Goal: Find specific page/section: Find specific page/section

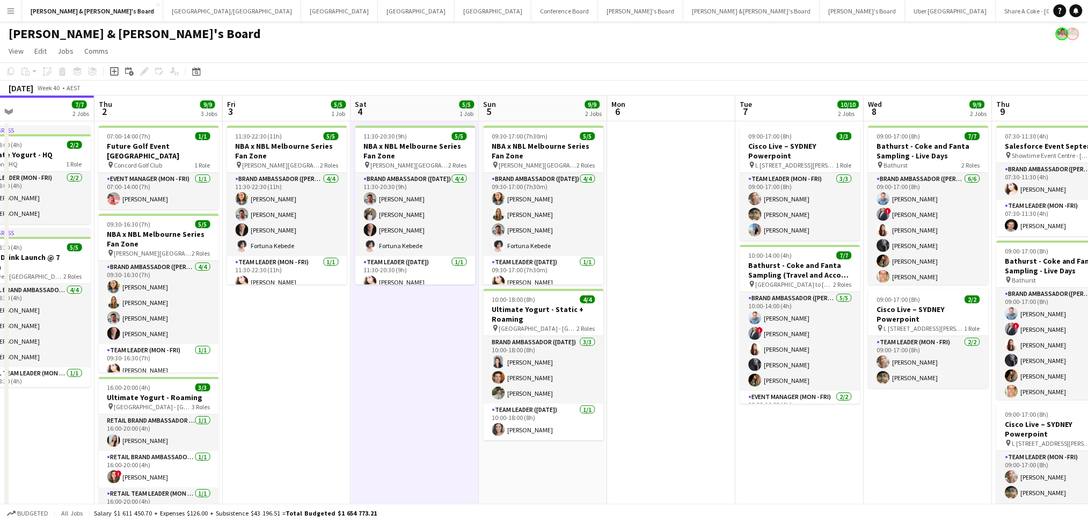
scroll to position [0, 444]
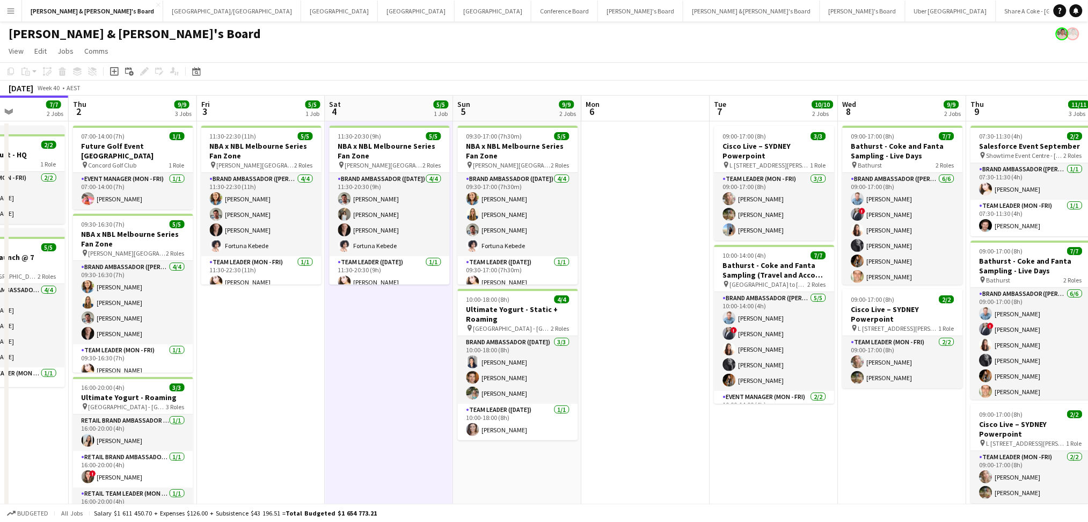
drag, startPoint x: 535, startPoint y: 420, endPoint x: 346, endPoint y: 409, distance: 188.7
click at [346, 409] on app-calendar-viewport "Sun 28 1/1 1 Job Mon 29 Tue 30 Wed 1 7/7 2 Jobs Thu 2 9/9 3 Jobs Fri 3 5/5 1 Jo…" at bounding box center [544, 351] width 1088 height 510
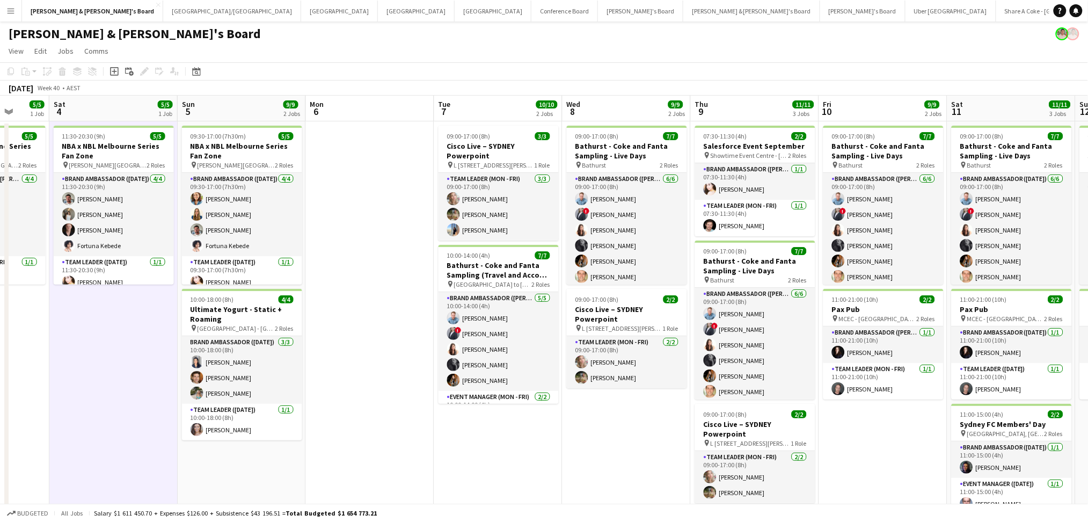
drag, startPoint x: 589, startPoint y: 459, endPoint x: 314, endPoint y: 407, distance: 280.2
click at [314, 407] on app-calendar-viewport "Tue 30 Wed 1 7/7 2 Jobs Thu 2 9/9 3 Jobs Fri 3 5/5 1 Job Sat 4 5/5 1 Job Sun 5 …" at bounding box center [544, 351] width 1088 height 510
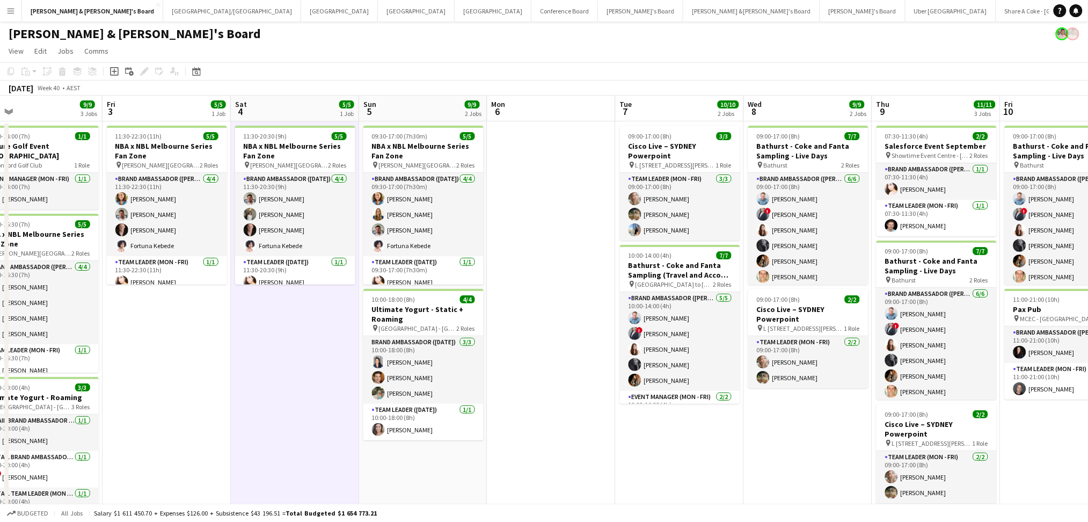
drag, startPoint x: 548, startPoint y: 441, endPoint x: 343, endPoint y: 425, distance: 205.2
click at [343, 425] on app-calendar-viewport "Tue 30 Wed 1 7/7 2 Jobs Thu 2 9/9 3 Jobs Fri 3 5/5 1 Job Sat 4 5/5 1 Job Sun 5 …" at bounding box center [544, 351] width 1088 height 510
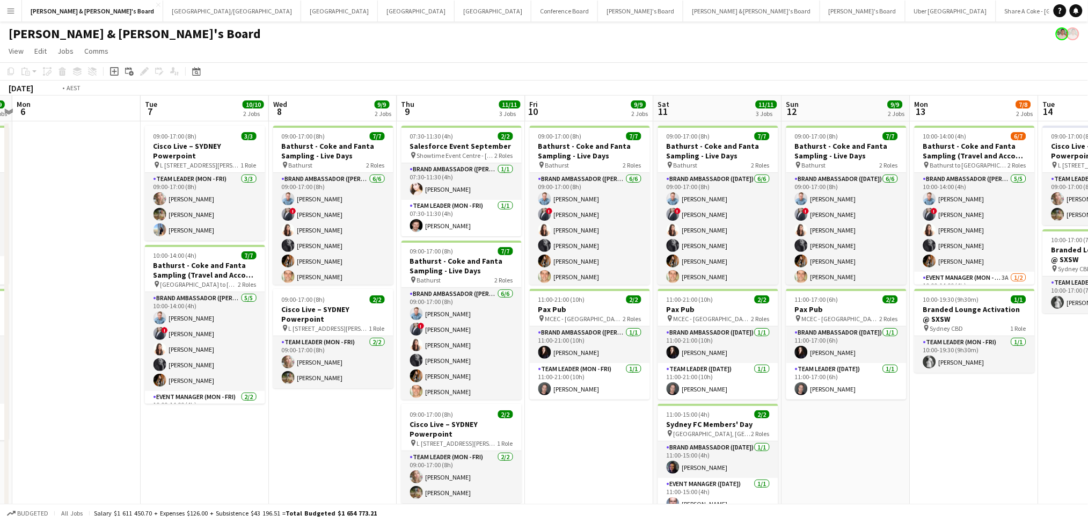
scroll to position [0, 433]
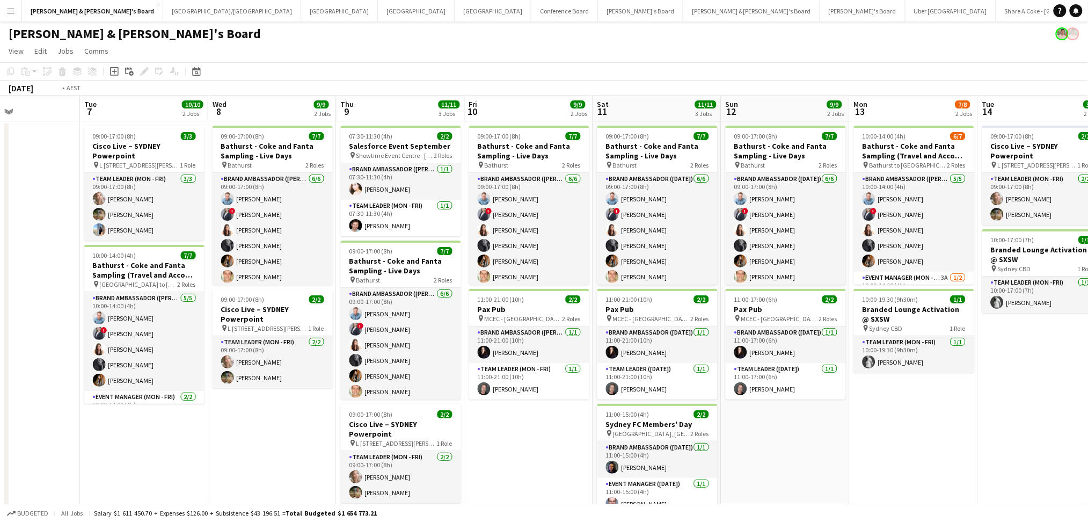
drag, startPoint x: 717, startPoint y: 432, endPoint x: 578, endPoint y: 425, distance: 139.2
click at [578, 425] on app-calendar-viewport "Fri 3 5/5 1 Job Sat 4 5/5 1 Job Sun 5 9/9 2 Jobs Mon 6 Tue 7 10/10 2 Jobs Wed 8…" at bounding box center [544, 351] width 1088 height 510
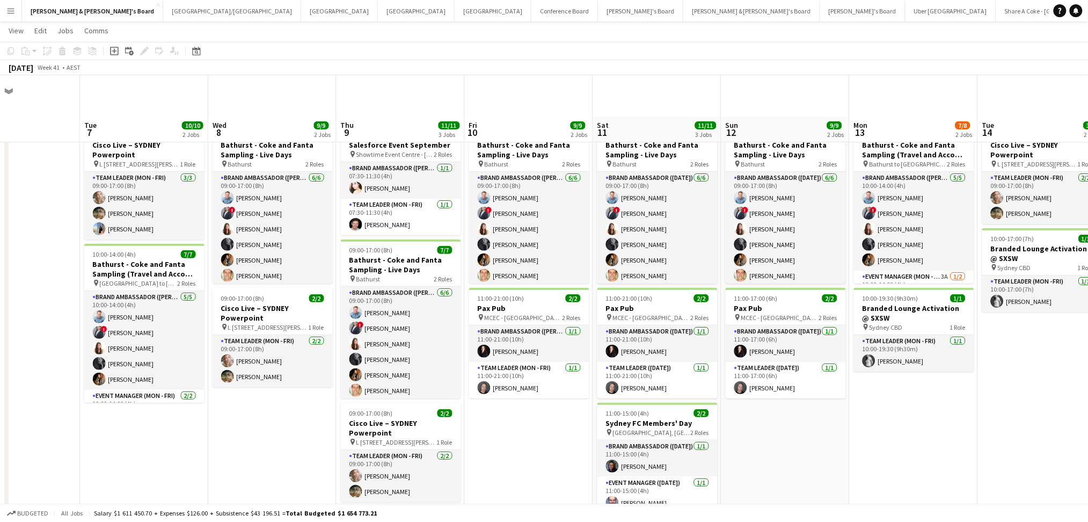
scroll to position [100, 0]
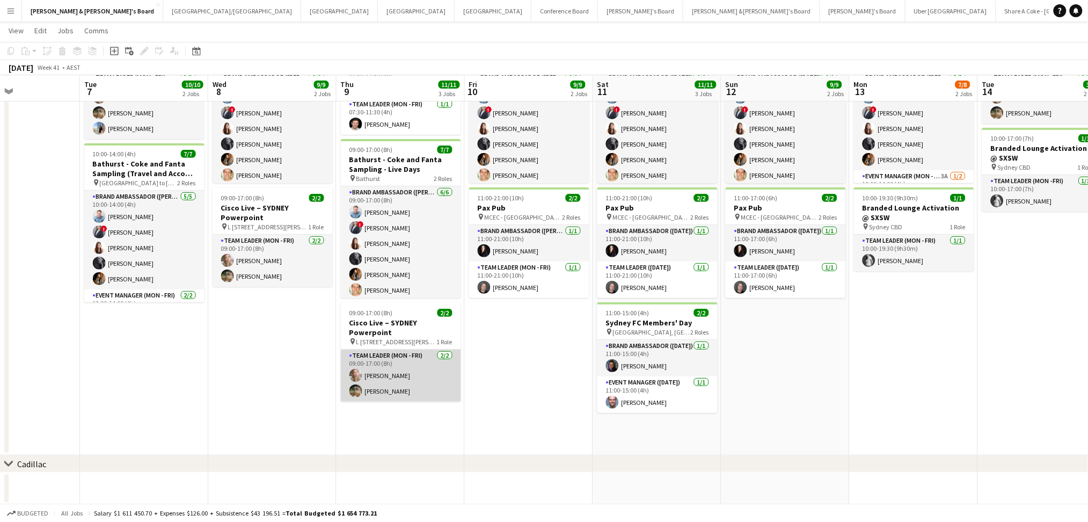
click at [407, 369] on app-card-role "Team Leader (Mon - Fri) [DATE] 09:00-17:00 (8h) [PERSON_NAME] [PERSON_NAME]" at bounding box center [401, 375] width 120 height 52
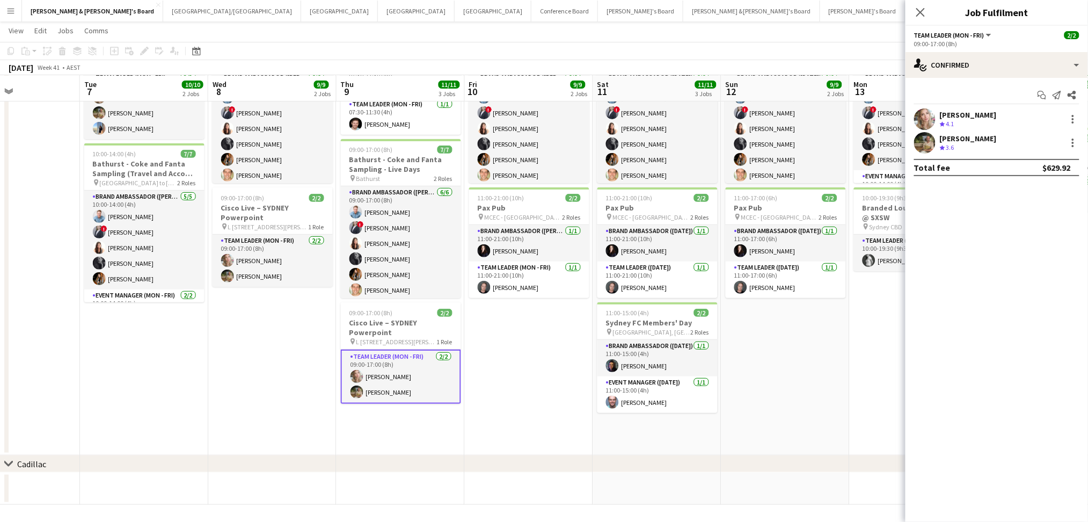
click at [942, 122] on polygon at bounding box center [942, 124] width 5 height 5
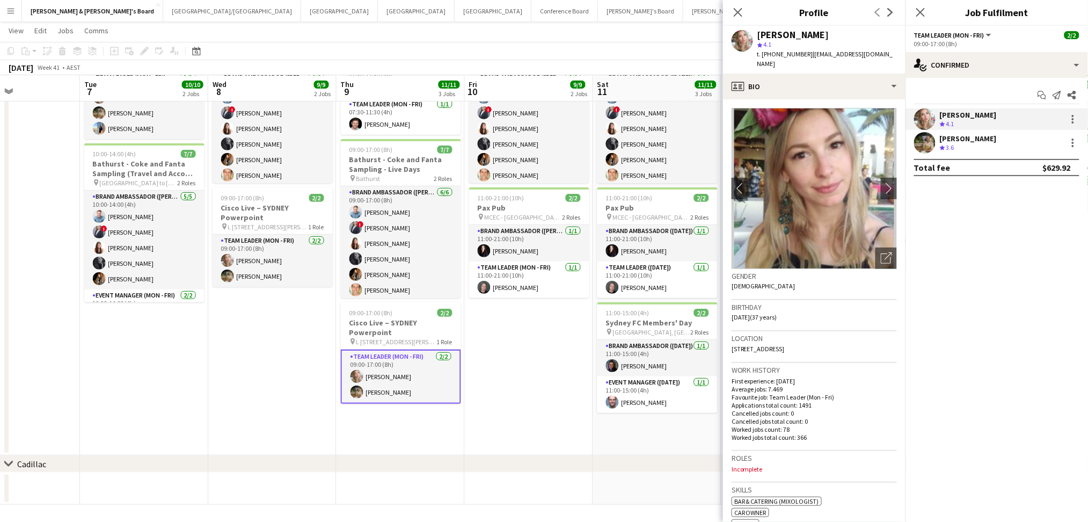
click at [539, 362] on app-date-cell "09:00-17:00 (8h) 7/7 Bathurst - Coke and Fanta Sampling - Live Days pin Bathurs…" at bounding box center [529, 237] width 128 height 435
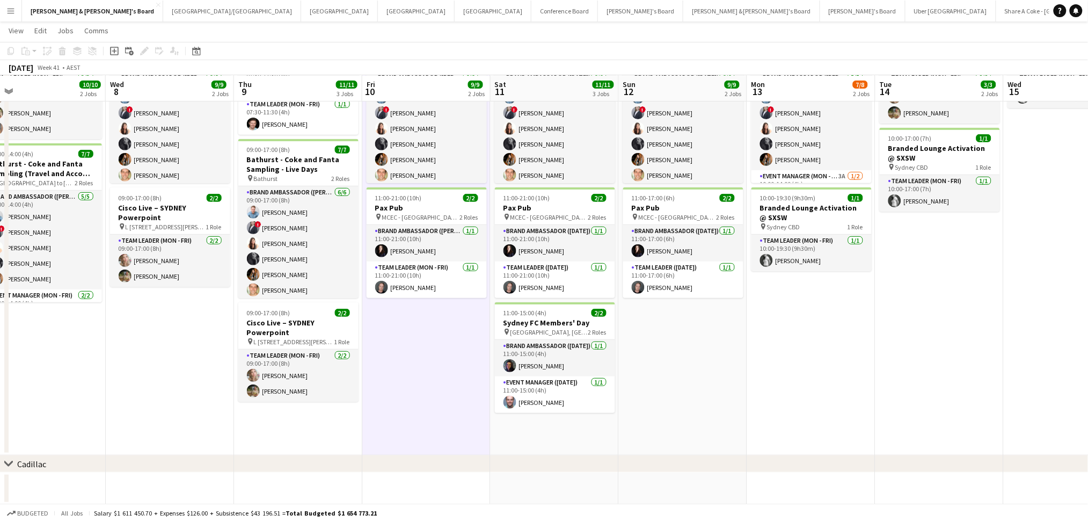
drag, startPoint x: 935, startPoint y: 399, endPoint x: 571, endPoint y: 394, distance: 363.9
click at [571, 395] on app-calendar-viewport "Sun 5 9/9 2 Jobs Mon 6 Tue 7 10/10 2 Jobs Wed 8 9/9 2 Jobs Thu 9 11/11 3 Jobs F…" at bounding box center [544, 223] width 1088 height 563
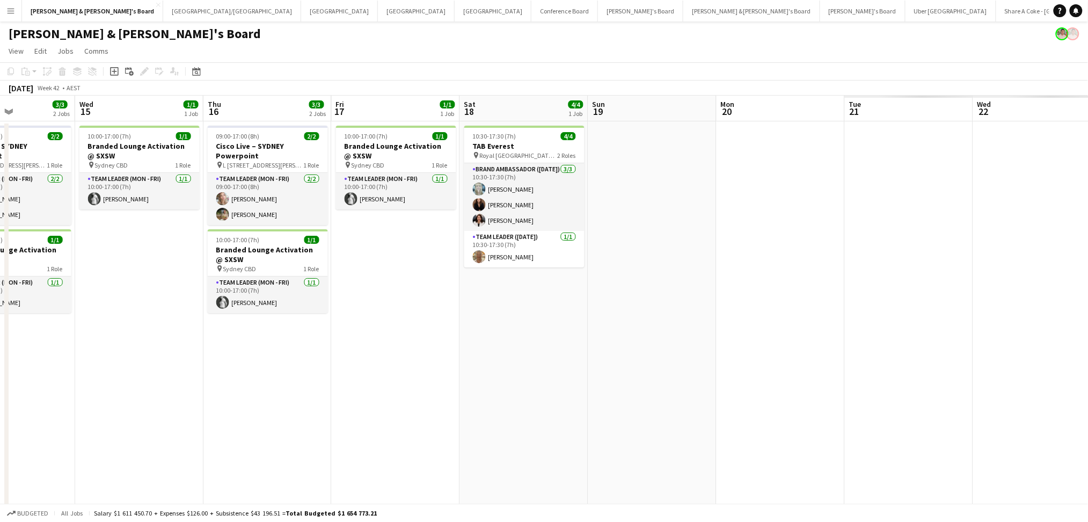
scroll to position [0, 305]
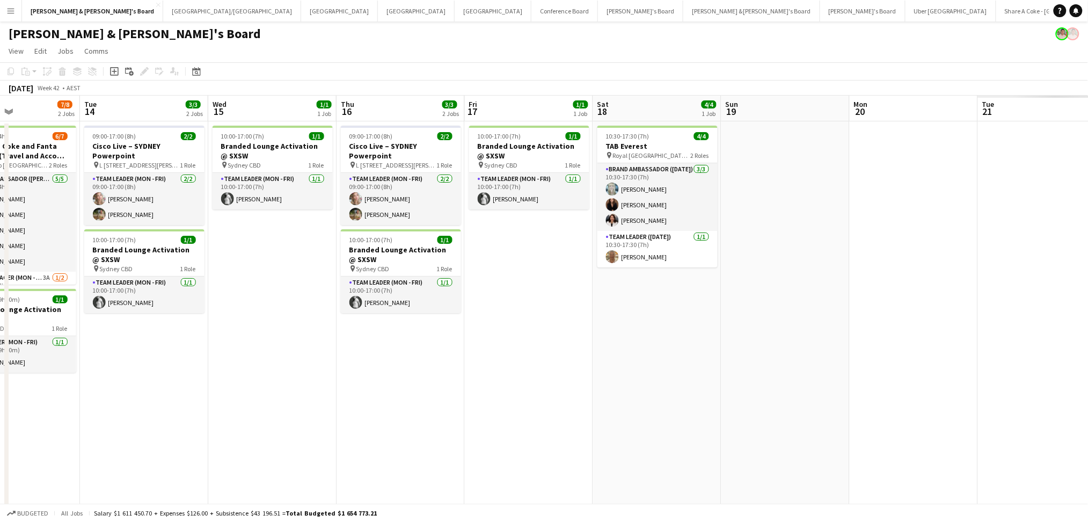
drag, startPoint x: 952, startPoint y: 421, endPoint x: 418, endPoint y: 420, distance: 534.0
click at [418, 420] on app-calendar-viewport "Sat 11 11/11 3 Jobs Sun 12 9/9 2 Jobs Mon 13 7/8 2 Jobs Tue 14 3/3 2 Jobs Wed 1…" at bounding box center [544, 351] width 1088 height 510
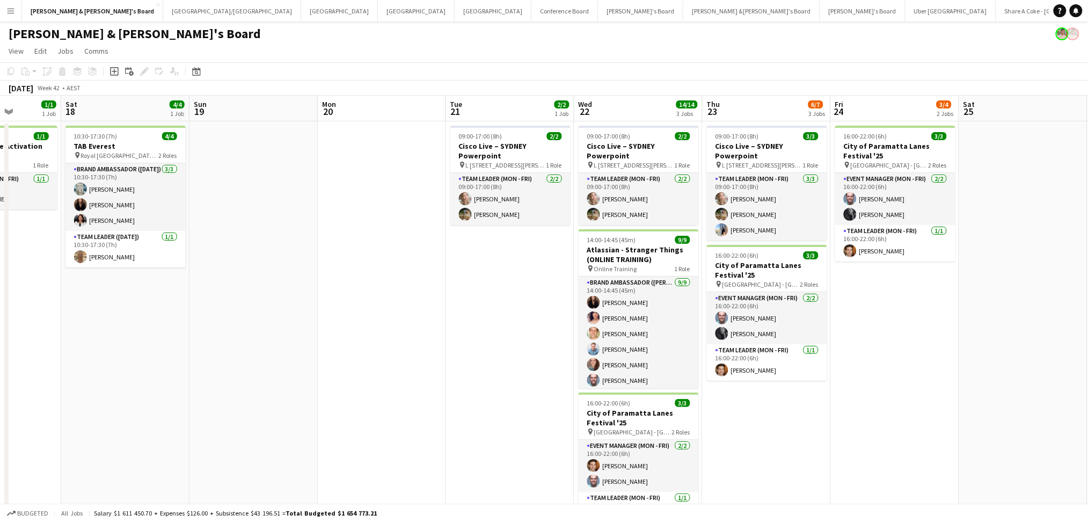
scroll to position [0, 351]
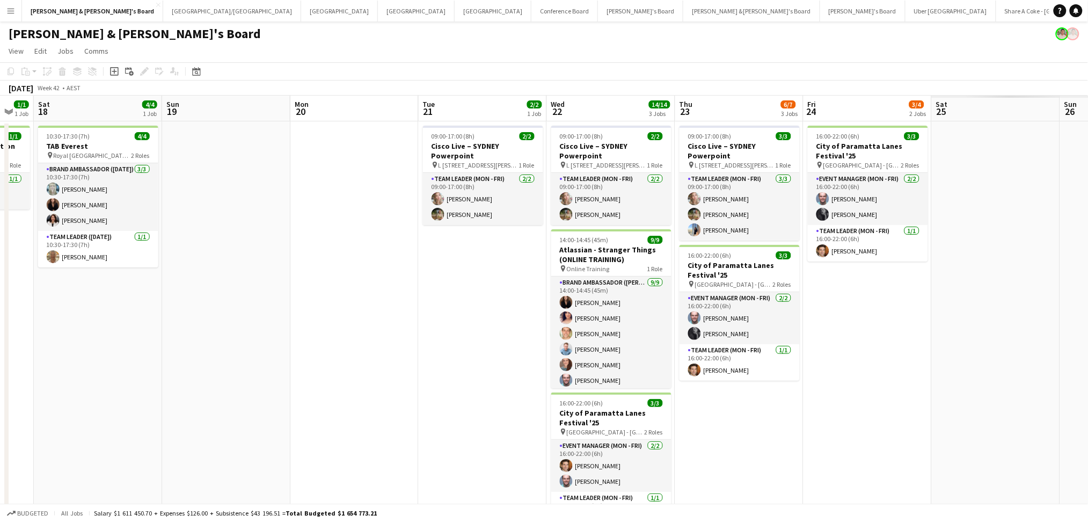
drag, startPoint x: 882, startPoint y: 355, endPoint x: 323, endPoint y: 359, distance: 559.2
click at [323, 359] on app-calendar-viewport "Wed 15 1/1 1 Job Thu 16 3/3 2 Jobs Fri 17 1/1 1 Job Sat 18 4/4 1 Job Sun 19 Mon…" at bounding box center [544, 390] width 1088 height 589
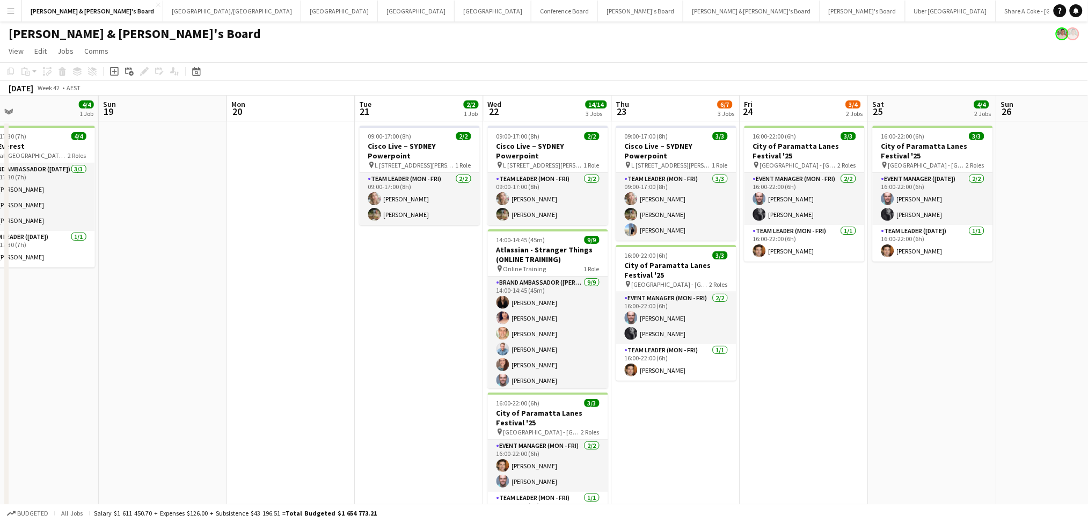
scroll to position [0, 421]
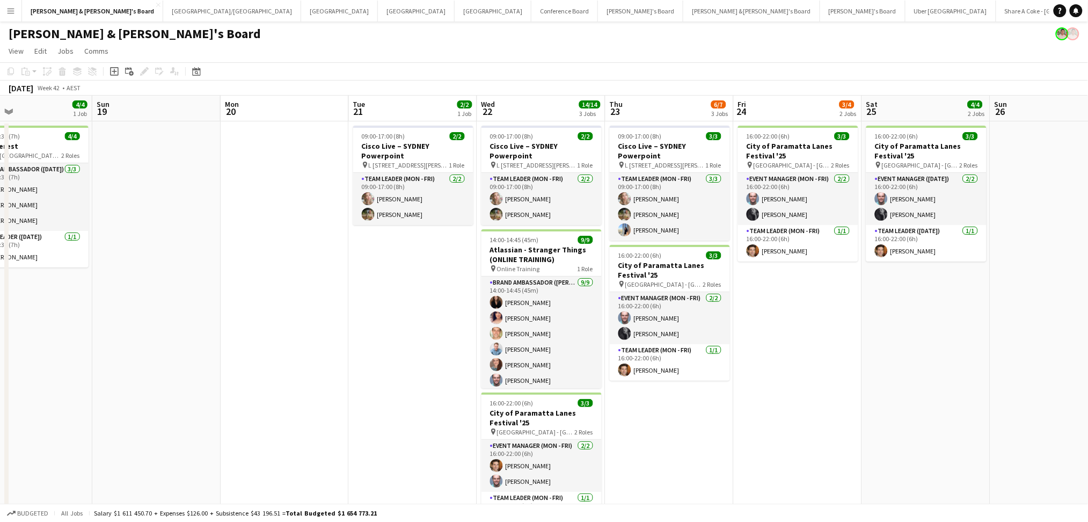
drag, startPoint x: 482, startPoint y: 356, endPoint x: 413, endPoint y: 356, distance: 69.2
click at [413, 356] on app-calendar-viewport "Wed 15 1/1 1 Job Thu 16 3/3 2 Jobs Fri 17 1/1 1 Job Sat 18 4/4 1 Job Sun 19 Mon…" at bounding box center [544, 390] width 1088 height 589
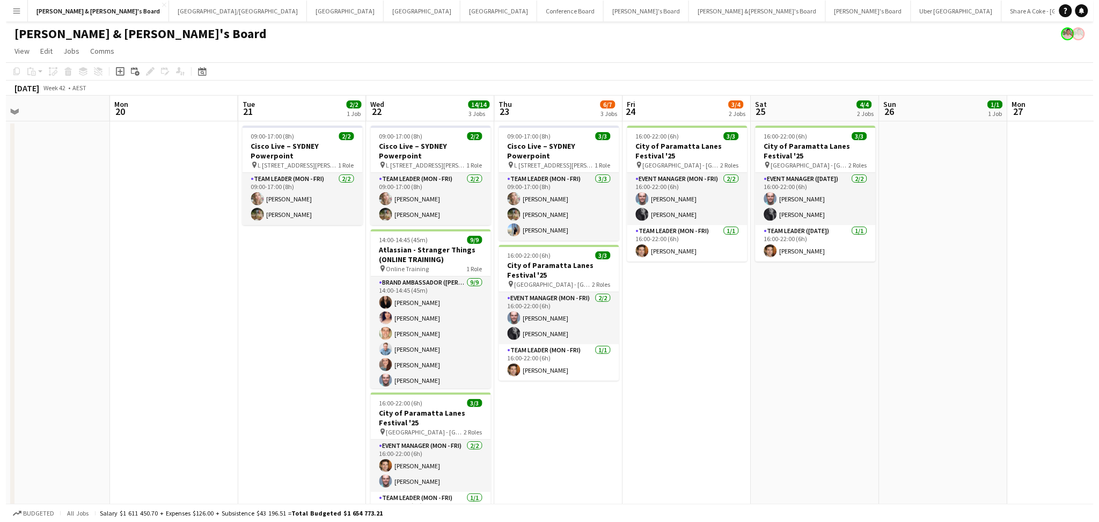
scroll to position [0, 456]
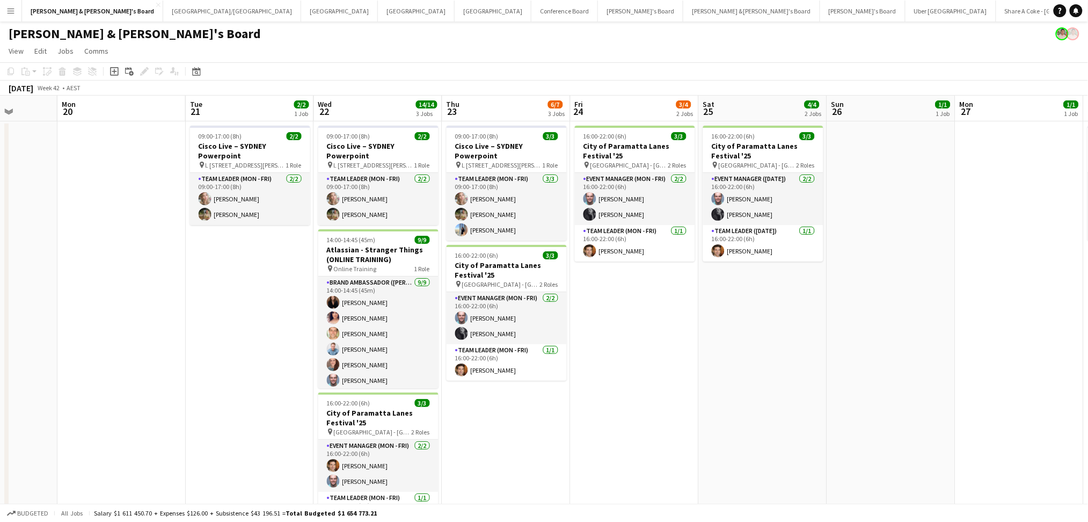
drag, startPoint x: 852, startPoint y: 326, endPoint x: 689, endPoint y: 330, distance: 163.2
click at [689, 330] on app-calendar-viewport "Thu 16 3/3 2 Jobs Fri 17 1/1 1 Job Sat 18 4/4 1 Job Sun 19 Mon 20 Tue 21 2/2 1 …" at bounding box center [544, 390] width 1088 height 589
click at [12, 9] on app-icon "Menu" at bounding box center [10, 10] width 9 height 9
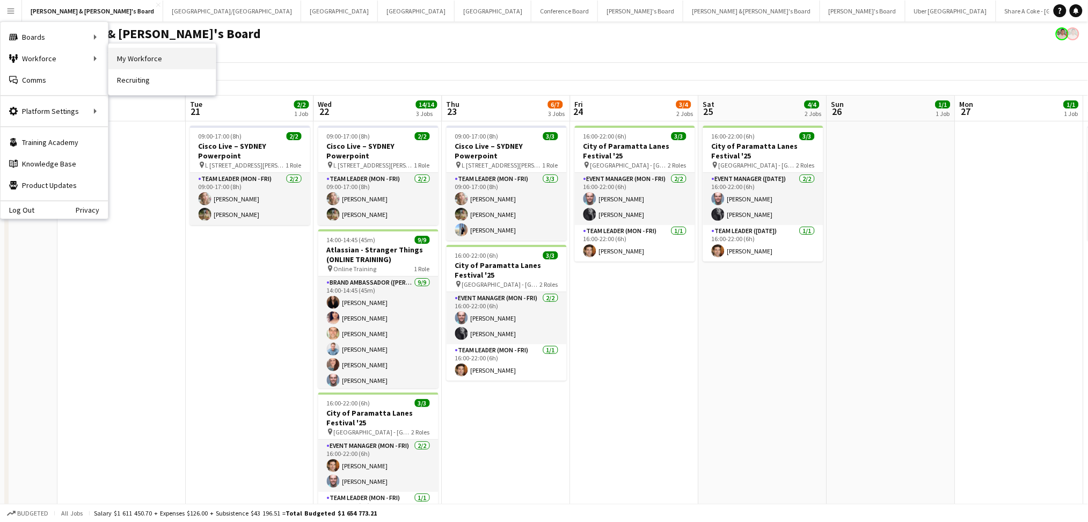
click at [123, 59] on link "My Workforce" at bounding box center [161, 58] width 107 height 21
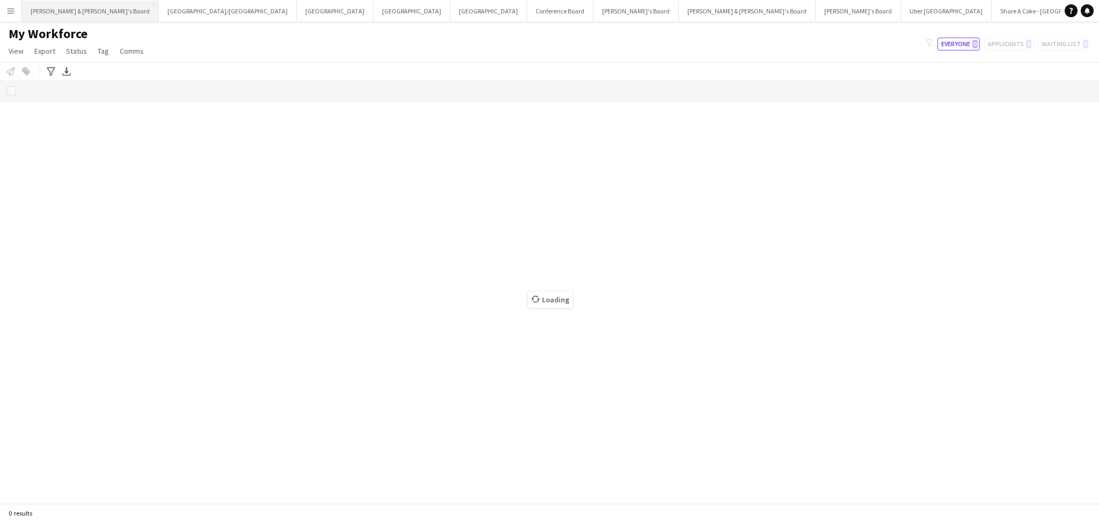
click at [71, 17] on button "[PERSON_NAME] & [PERSON_NAME]'s Board Close" at bounding box center [90, 11] width 137 height 21
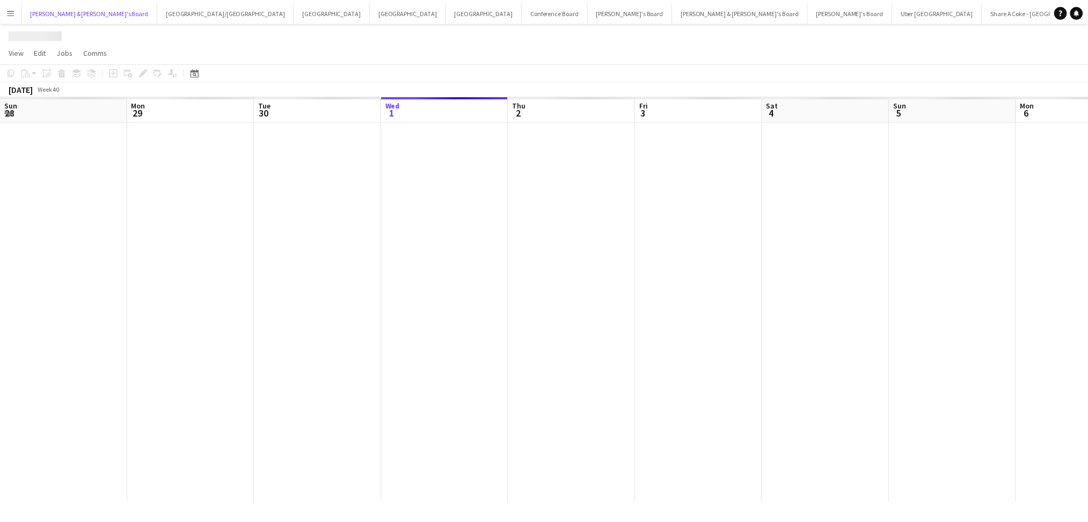
scroll to position [0, 256]
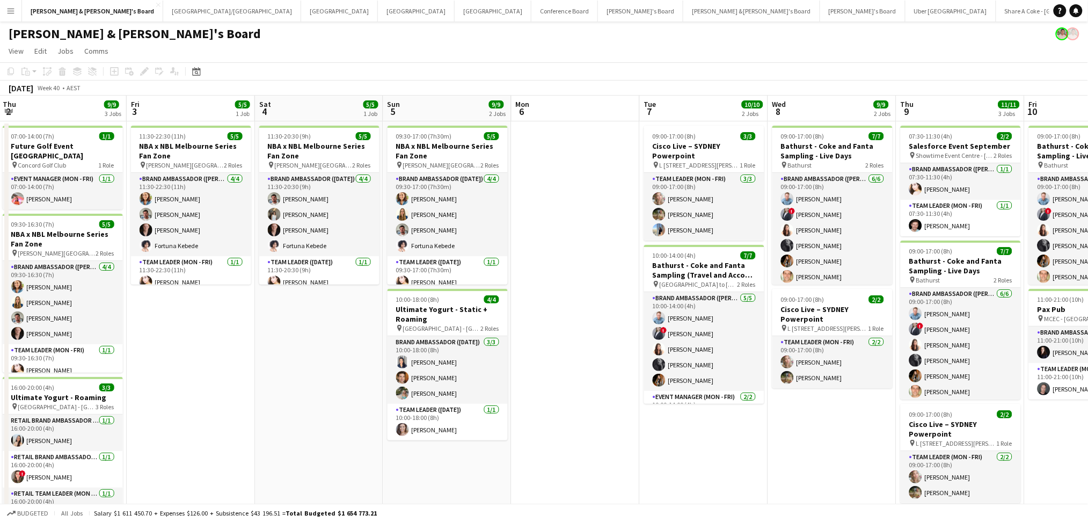
drag, startPoint x: 838, startPoint y: 437, endPoint x: 450, endPoint y: 376, distance: 392.7
click at [450, 376] on app-calendar-viewport "Mon 29 Tue 30 Wed 1 7/7 2 Jobs Thu 2 9/9 3 Jobs Fri 3 5/5 1 Job Sat 4 5/5 1 Job…" at bounding box center [544, 351] width 1088 height 510
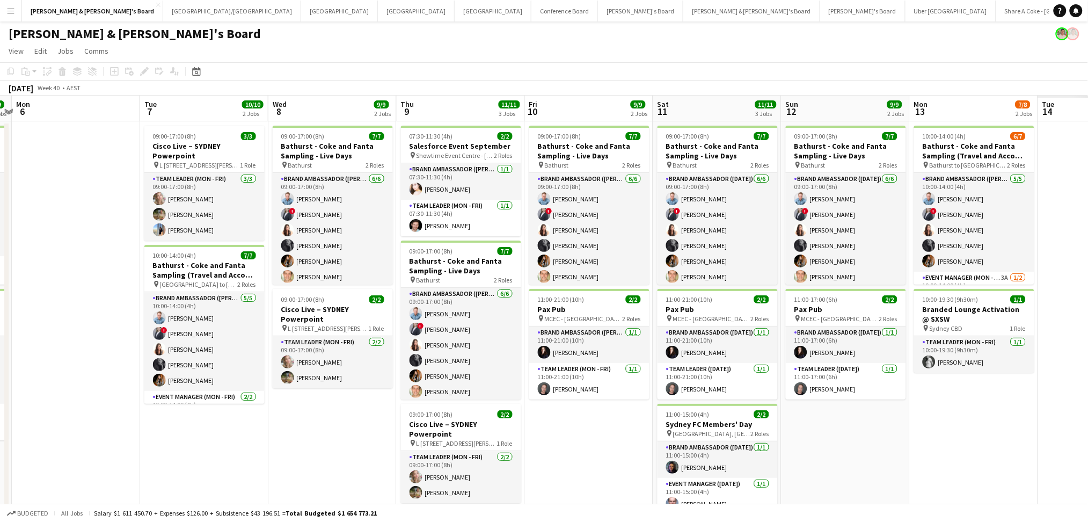
drag, startPoint x: 649, startPoint y: 441, endPoint x: 279, endPoint y: 422, distance: 371.3
click at [279, 422] on app-calendar-viewport "Fri 3 5/5 1 Job Sat 4 5/5 1 Job Sun 5 9/9 2 Jobs Mon 6 Tue 7 10/10 2 Jobs Wed 8…" at bounding box center [544, 351] width 1088 height 510
